Goal: Transaction & Acquisition: Purchase product/service

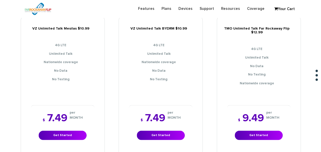
scroll to position [430, 0]
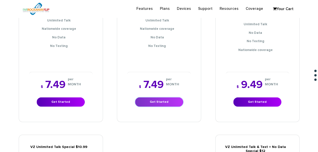
click at [160, 97] on link "Get Started" at bounding box center [159, 101] width 48 height 9
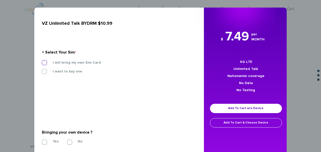
click at [90, 61] on label "I will bring my own Sim Card" at bounding box center [73, 62] width 56 height 5
click at [42, 61] on input "I will bring my own Sim Card" at bounding box center [42, 61] width 0 height 0
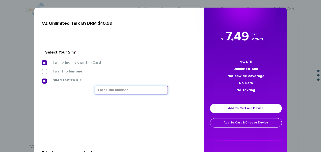
click at [135, 88] on input "text" at bounding box center [131, 90] width 73 height 9
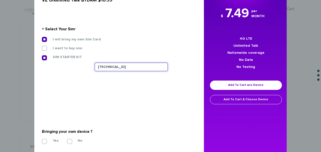
scroll to position [51, 0]
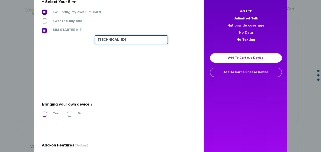
type input "89148000011835958958"
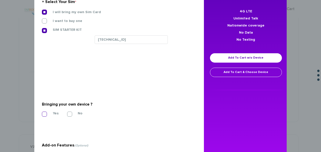
click at [49, 111] on label "Yes" at bounding box center [51, 113] width 13 height 5
click at [42, 113] on input "Yes" at bounding box center [42, 113] width 0 height 0
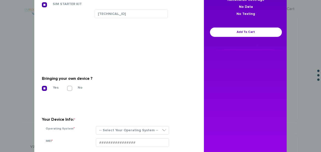
scroll to position [101, 0]
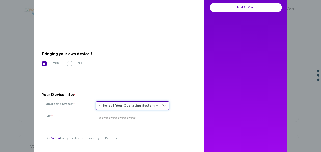
click at [123, 106] on select "-- Select Your Operating System -- ANDROID BLACKBERRY IOS NONE (BASIC PHONE) WI…" at bounding box center [132, 105] width 73 height 9
select select "NONE (BASIC PHONE)"
click at [96, 101] on select "-- Select Your Operating System -- ANDROID BLACKBERRY IOS NONE (BASIC PHONE) WI…" at bounding box center [132, 105] width 73 height 9
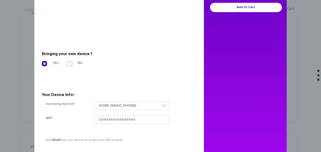
click at [126, 113] on div "-- Select Your Operating System -- ANDROID BLACKBERRY IOS NONE (BASIC PHONE) WI…" at bounding box center [142, 108] width 101 height 14
paste input "354834103824128"
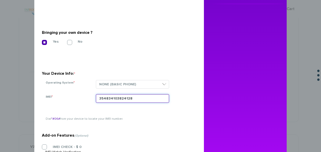
scroll to position [152, 0]
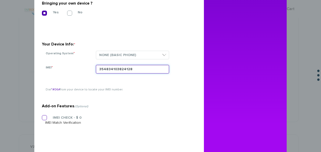
type input "354834103824128"
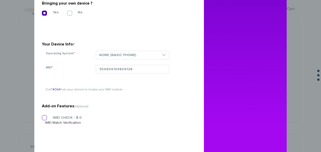
click at [62, 116] on section "Add-on Features (Optional) IMEI CHECK - $ 0 IMEI Match Verification" at bounding box center [117, 103] width 151 height 80
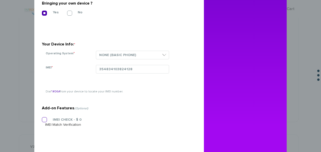
click at [75, 120] on label "IMEI CHECK - $ 0" at bounding box center [63, 119] width 36 height 5
click at [42, 118] on input "IMEI CHECK - $ 0" at bounding box center [42, 118] width 0 height 0
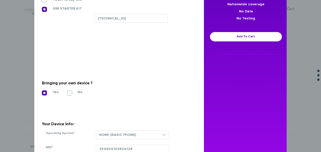
scroll to position [0, 0]
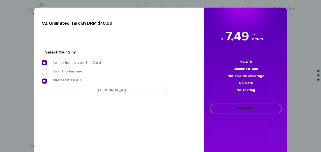
click at [233, 105] on link "Add To Cart" at bounding box center [246, 108] width 72 height 9
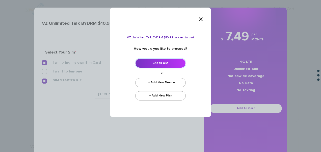
click at [174, 65] on link "Check Out" at bounding box center [160, 63] width 51 height 9
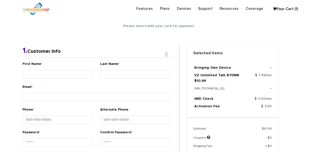
scroll to position [89, 0]
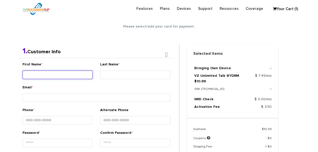
click at [46, 72] on input "First Name *" at bounding box center [57, 74] width 70 height 9
type input "Tzivi"
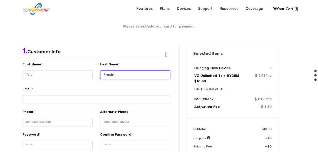
type input "Fruchthandler"
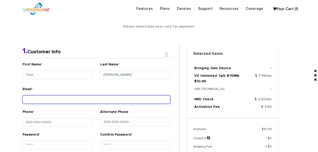
click at [128, 95] on input "Email *" at bounding box center [96, 99] width 148 height 9
click at [79, 103] on input "Email *" at bounding box center [96, 99] width 148 height 9
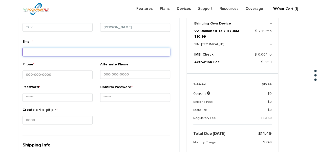
scroll to position [139, 0]
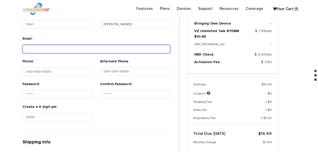
click at [57, 48] on input "Email *" at bounding box center [96, 49] width 148 height 9
type input "tlieberman613@gmail.com"
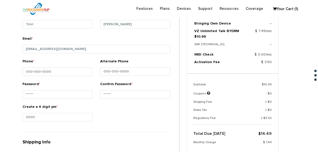
type input "Tzvi"
type input "Lieberman"
type input "1203 Frisco Avenue"
type input "Apt #4"
type input "Far Rockaway"
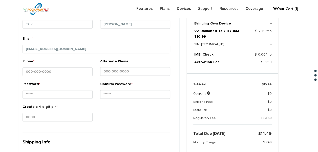
select select "NY"
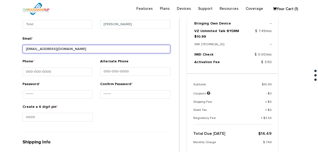
type input "11691"
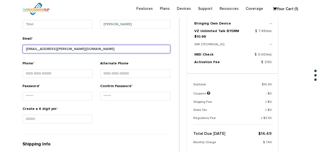
click at [46, 46] on input "akiva.perlman@gmail.com" at bounding box center [96, 49] width 148 height 9
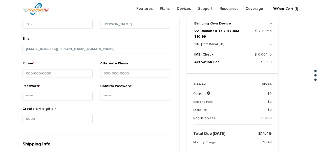
click at [83, 53] on div "Email * akiva.perlman@gmail.com" at bounding box center [96, 46] width 148 height 21
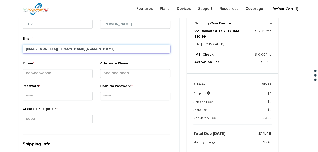
drag, startPoint x: 81, startPoint y: 48, endPoint x: -1, endPoint y: 38, distance: 82.5
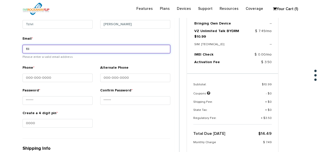
click at [37, 49] on input "tli" at bounding box center [96, 49] width 148 height 9
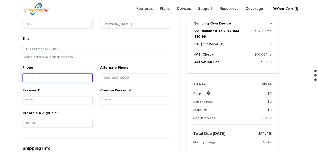
click at [53, 74] on input "Phone *" at bounding box center [57, 78] width 70 height 9
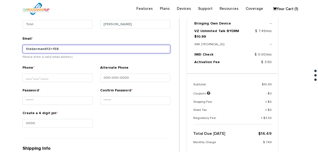
click at [68, 52] on input "tlieberman613+158" at bounding box center [96, 49] width 148 height 9
click at [55, 49] on input "tlieberman613+158@gmail.com" at bounding box center [96, 49] width 148 height 9
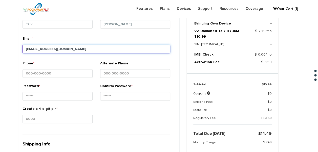
type input "tlieberman613+159@gmail.com"
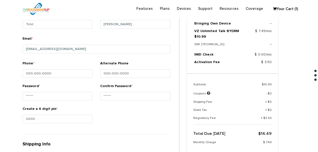
click at [59, 68] on div "Phone *" at bounding box center [57, 70] width 70 height 19
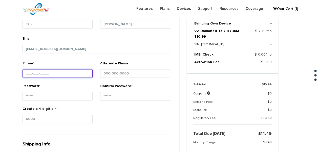
click at [62, 73] on input "Phone *" at bounding box center [57, 73] width 70 height 9
type input "718-339-0395"
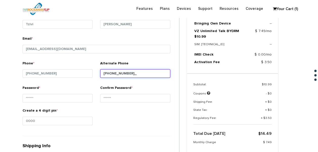
type input "845-665-2697"
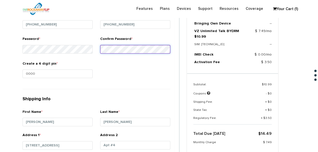
scroll to position [190, 0]
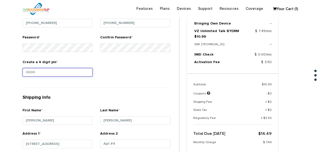
click at [84, 75] on input "Create a 4 digit pin *" at bounding box center [57, 72] width 70 height 9
type input "1234"
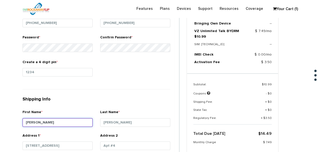
drag, startPoint x: 68, startPoint y: 116, endPoint x: -1, endPoint y: 117, distance: 69.0
click at [0, 117] on html "Need help? call us 888-679-3483 Login Legacy Login Sign into your account Forgo…" at bounding box center [159, 135] width 318 height 650
type input "tzivi"
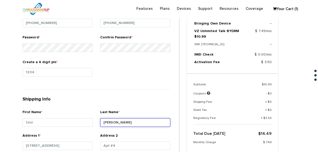
type input "fruchthandler"
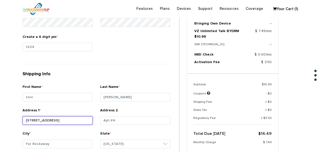
scroll to position [266, 0]
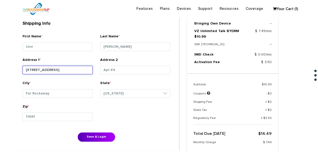
type input "1185 east 17th st"
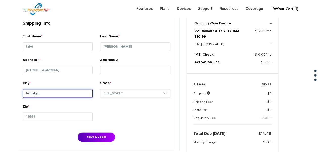
click at [70, 92] on input "brookyln" at bounding box center [57, 93] width 70 height 9
type input "brooklyn"
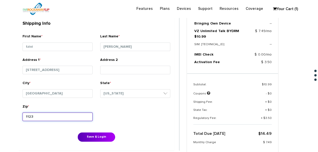
type input "11230"
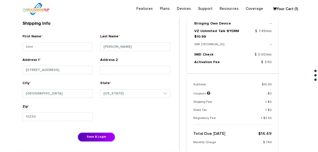
click at [78, 132] on button "Save & Login" at bounding box center [96, 136] width 37 height 9
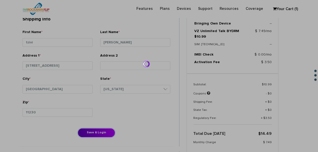
scroll to position [342, 0]
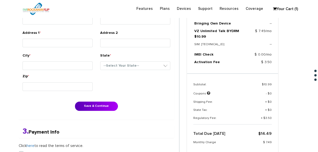
scroll to position [139, 0]
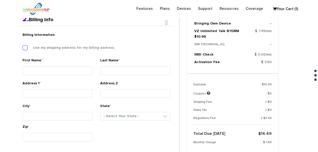
click at [50, 49] on label "Use my shipping address for my billing address" at bounding box center [70, 47] width 88 height 5
click at [22, 46] on input "Use my shipping address for my billing address" at bounding box center [22, 46] width 0 height 0
type input "tzivi"
type input "[PERSON_NAME]"
type input "[STREET_ADDRESS]"
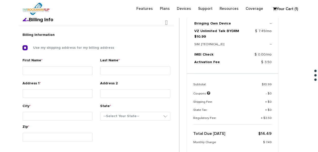
type input "[GEOGRAPHIC_DATA]"
select select "NY"
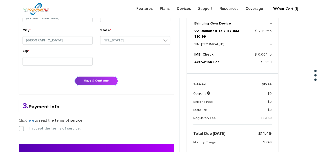
click at [85, 77] on button "Save & Continue" at bounding box center [96, 80] width 43 height 9
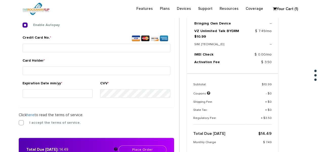
click at [21, 124] on form "2. Billing Info Billing Information Use my shipping address for my billing addr…" at bounding box center [99, 53] width 160 height 217
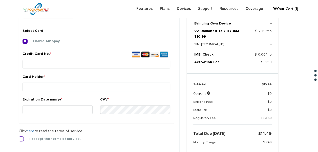
click at [24, 141] on div "I accept the terms of service." at bounding box center [96, 138] width 155 height 5
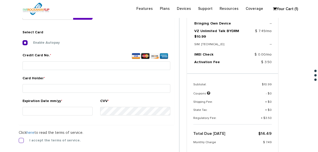
scroll to position [188, 0]
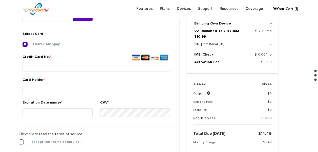
click at [22, 140] on label "I accept the terms of service." at bounding box center [51, 142] width 59 height 5
click at [19, 140] on input "I accept the terms of service." at bounding box center [19, 140] width 0 height 0
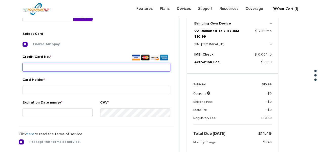
click at [56, 64] on input "Credit Card No. *" at bounding box center [96, 67] width 148 height 9
type input "[CREDIT_CARD_NUMBER]"
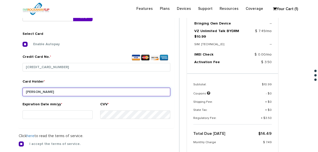
type input "[PERSON_NAME]"
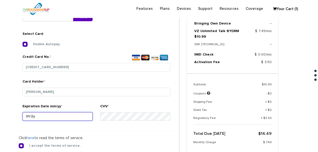
type input "01/28"
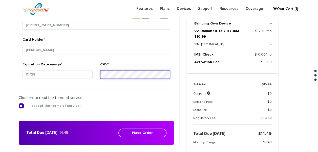
scroll to position [264, 0]
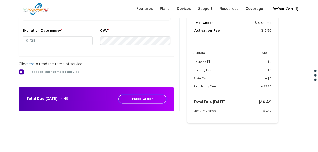
click at [136, 95] on button "Place Order" at bounding box center [142, 99] width 48 height 9
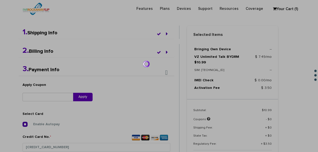
scroll to position [11, 0]
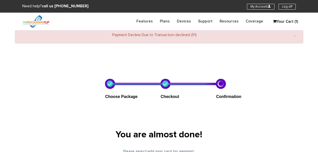
select select "NY"
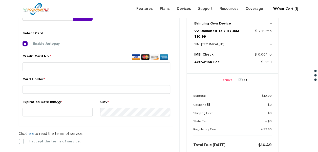
scroll to position [257, 0]
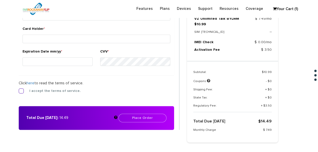
click at [44, 90] on label "I accept the terms of service." at bounding box center [51, 91] width 59 height 5
click at [19, 89] on input "I accept the terms of service." at bounding box center [19, 89] width 0 height 0
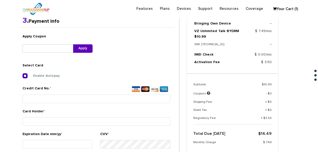
scroll to position [207, 0]
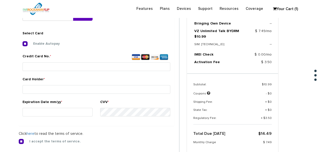
click at [97, 60] on label "Credit Card No. *" at bounding box center [96, 57] width 148 height 7
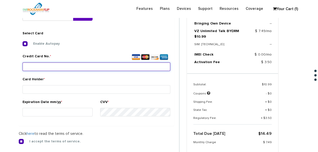
click at [97, 62] on input "Credit Card No. *" at bounding box center [96, 66] width 148 height 9
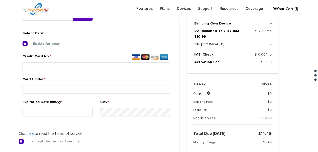
click at [102, 74] on div "Credit Card No. *" at bounding box center [96, 65] width 155 height 23
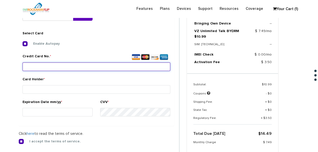
click at [99, 66] on input "Credit Card No. *" at bounding box center [96, 66] width 148 height 9
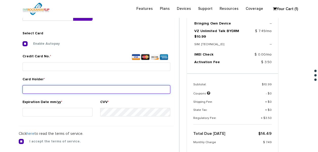
click at [85, 87] on input "Card Holder *" at bounding box center [96, 89] width 148 height 9
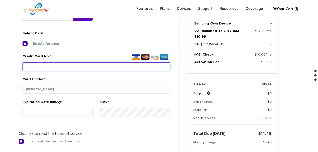
click at [70, 69] on input "Credit Card No. *" at bounding box center [96, 66] width 148 height 9
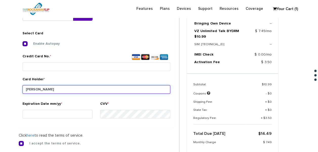
click at [28, 92] on input "[PERSON_NAME]" at bounding box center [96, 89] width 148 height 9
click at [25, 91] on input "[PERSON_NAME]" at bounding box center [96, 89] width 148 height 9
type input "aidel fruchthandler"
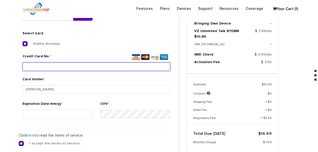
click at [76, 67] on input "Credit Card No. *" at bounding box center [96, 66] width 148 height 9
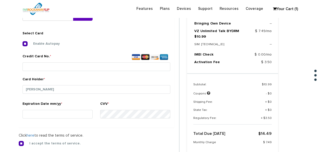
click at [105, 60] on label "Credit Card No. *" at bounding box center [96, 57] width 148 height 7
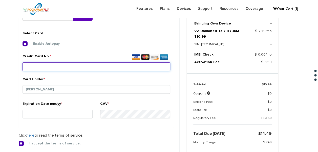
click at [105, 62] on input "Credit Card No. *" at bounding box center [96, 66] width 148 height 9
click at [104, 62] on input "Credit Card No. *" at bounding box center [96, 66] width 148 height 9
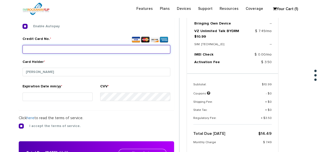
scroll to position [232, 0]
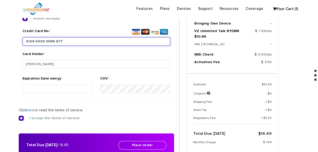
type input "4126 5400 0096 6776"
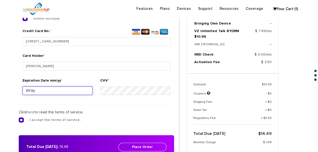
type input "01/28"
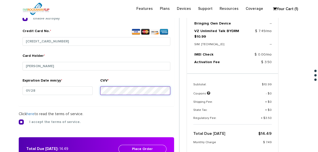
click at [118, 145] on button "Place Order" at bounding box center [142, 149] width 48 height 9
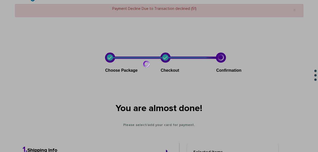
scroll to position [0, 0]
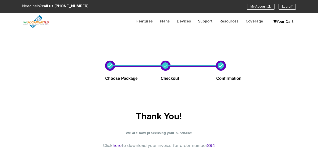
click at [254, 9] on section "Need help? call us [PHONE_NUMBER] My Account U Log off" at bounding box center [159, 6] width 318 height 13
click at [265, 4] on link "My Account U" at bounding box center [261, 7] width 28 height 6
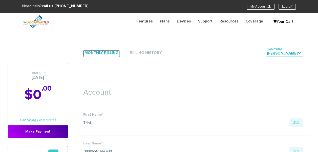
click at [117, 53] on link "Monthly Billing" at bounding box center [101, 53] width 36 height 7
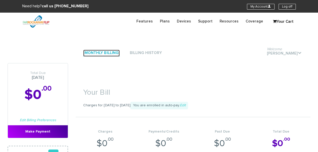
click at [112, 56] on link "Monthly Billing" at bounding box center [101, 53] width 36 height 7
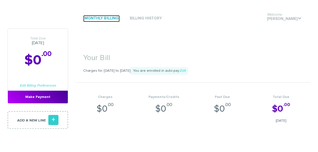
scroll to position [101, 0]
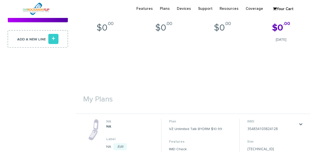
scroll to position [101, 0]
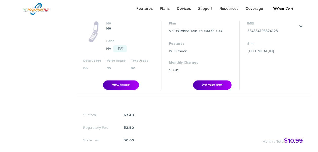
scroll to position [202, 0]
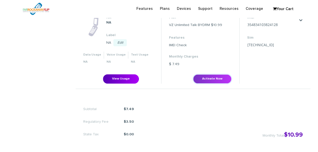
click at [201, 80] on button "Activate Now" at bounding box center [212, 78] width 38 height 9
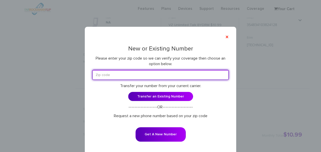
click at [141, 73] on input "text" at bounding box center [160, 75] width 136 height 10
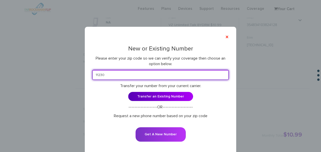
type input "11230"
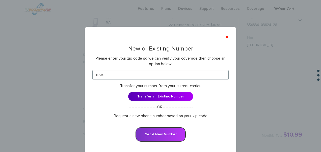
click at [161, 131] on button "Get A New Number" at bounding box center [161, 134] width 50 height 14
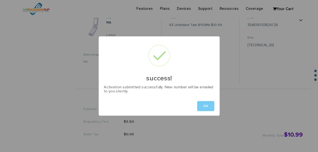
click at [212, 107] on button "OK" at bounding box center [205, 106] width 17 height 10
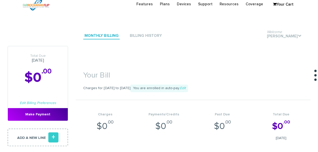
scroll to position [0, 0]
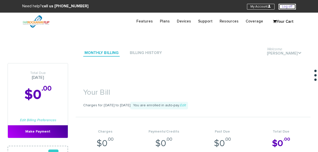
click at [284, 7] on link "Log off" at bounding box center [286, 7] width 17 height 6
